Goal: Task Accomplishment & Management: Manage account settings

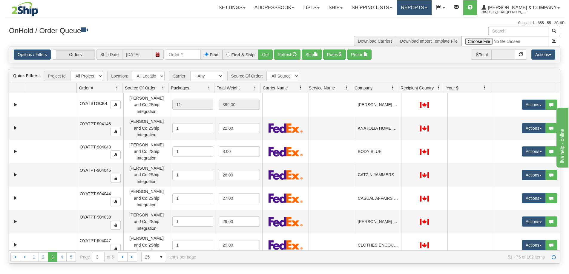
scroll to position [315, 0]
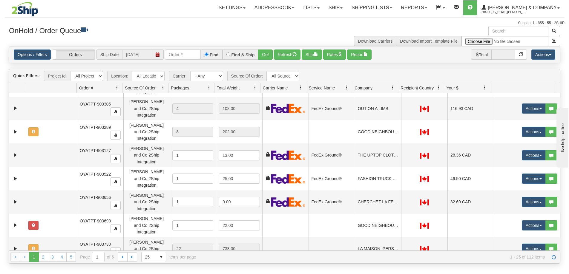
scroll to position [317, 0]
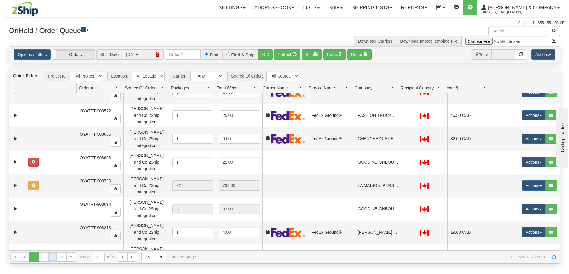
click at [53, 256] on link "3" at bounding box center [53, 258] width 10 height 10
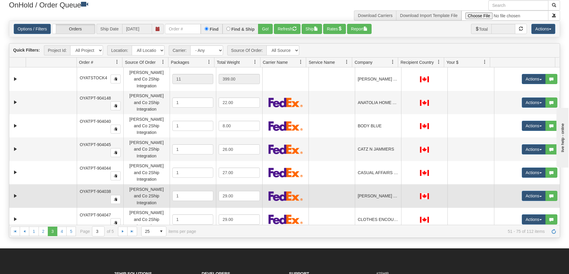
scroll to position [0, 0]
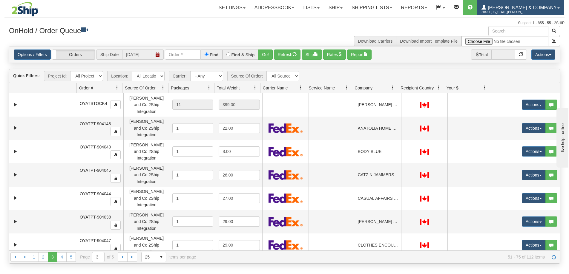
click at [279, 9] on span "[PERSON_NAME] & Company" at bounding box center [521, 7] width 70 height 5
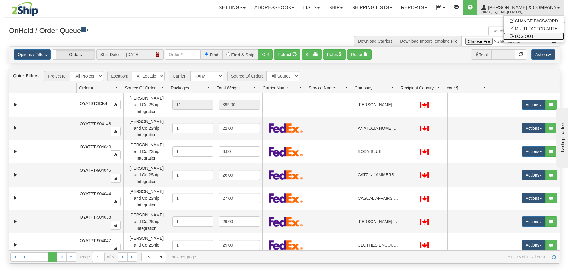
click at [279, 35] on span "LOG OUT" at bounding box center [524, 36] width 19 height 5
